Goal: Transaction & Acquisition: Book appointment/travel/reservation

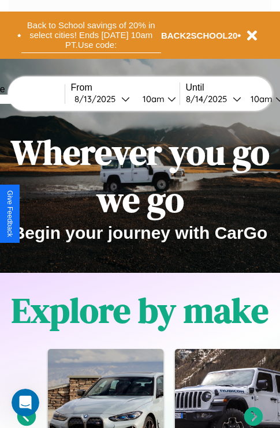
click at [91, 35] on button "Back to School savings of 20% in select cities! Ends [DATE] 10am PT. Use code:" at bounding box center [91, 35] width 140 height 36
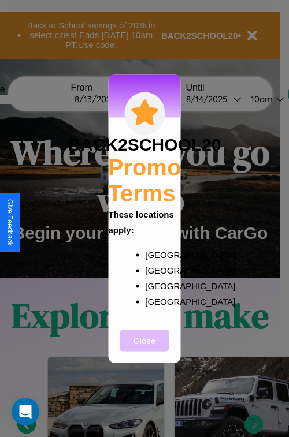
click at [144, 348] on button "Close" at bounding box center [144, 340] width 49 height 21
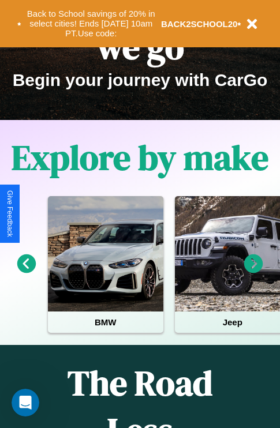
scroll to position [178, 0]
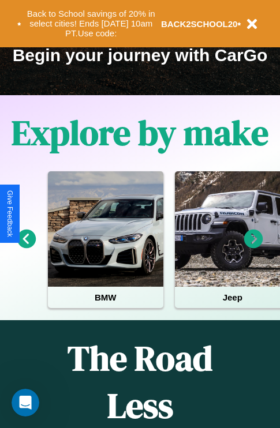
click at [253, 247] on icon at bounding box center [253, 239] width 19 height 19
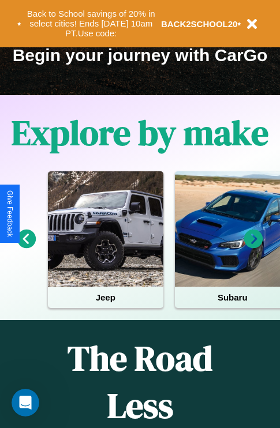
click at [253, 247] on icon at bounding box center [253, 239] width 19 height 19
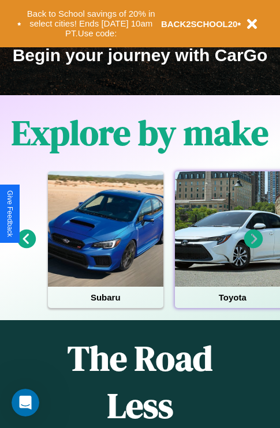
click at [231, 247] on div at bounding box center [232, 228] width 115 height 115
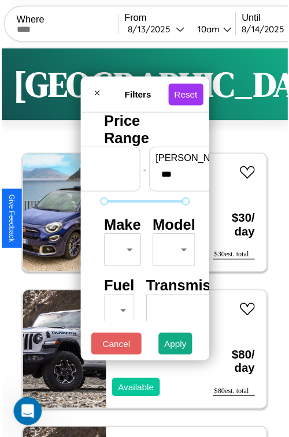
scroll to position [34, 0]
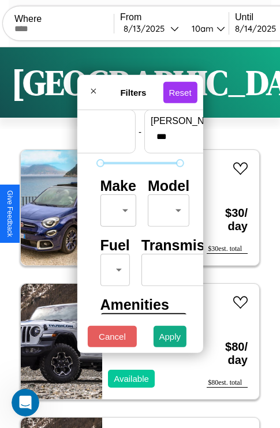
click at [116, 208] on body "CarGo Where From [DATE] 10am Until [DATE] 10am Become a Host Login Sign Up Dall…" at bounding box center [140, 238] width 280 height 476
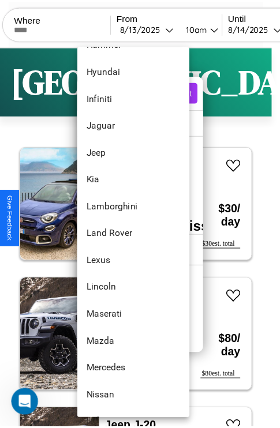
scroll to position [493, 0]
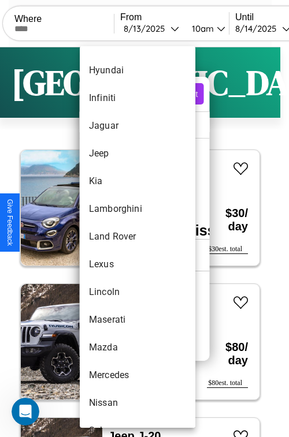
click at [115, 237] on li "Land Rover" at bounding box center [137, 237] width 115 height 28
type input "**********"
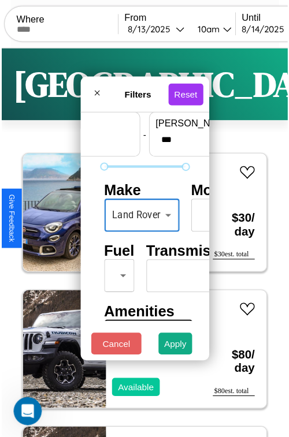
scroll to position [34, 28]
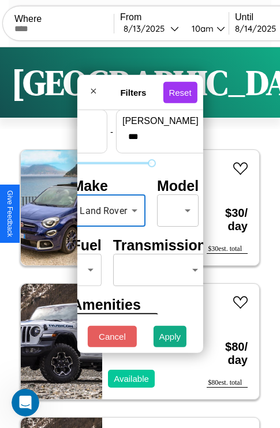
click at [175, 208] on body "CarGo Where From [DATE] 10am Until [DATE] 10am Become a Host Login Sign Up Dall…" at bounding box center [140, 238] width 280 height 476
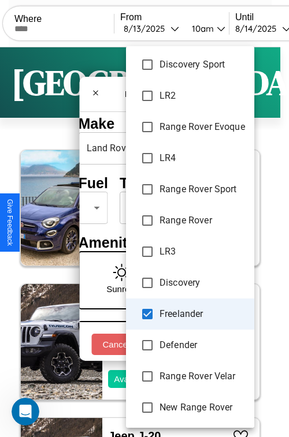
scroll to position [93, 23]
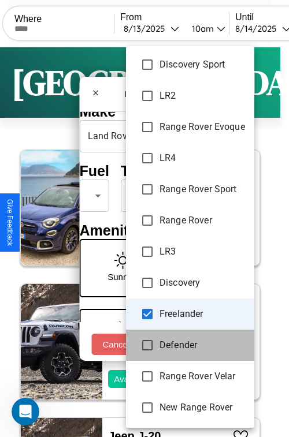
click at [174, 344] on span "Defender" at bounding box center [201, 345] width 85 height 14
type input "**********"
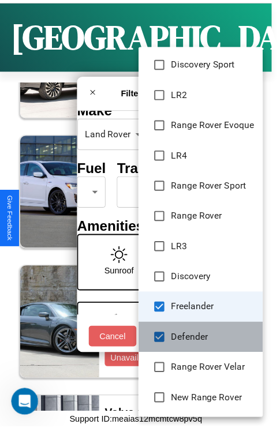
scroll to position [4327, 0]
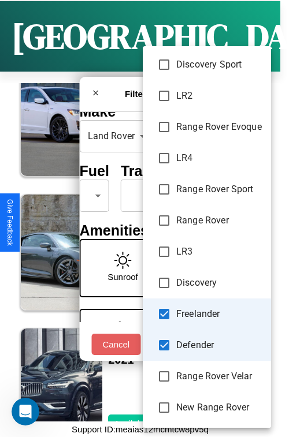
click at [117, 212] on div at bounding box center [144, 218] width 289 height 437
